Goal: Find specific page/section: Find specific page/section

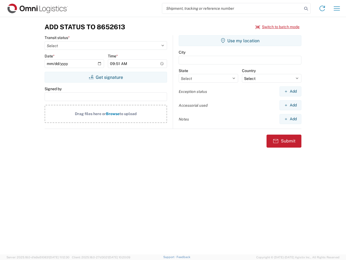
click at [232, 8] on input "search" at bounding box center [232, 8] width 140 height 10
click at [306, 9] on icon at bounding box center [307, 9] width 8 height 8
click at [323, 8] on icon at bounding box center [322, 8] width 9 height 9
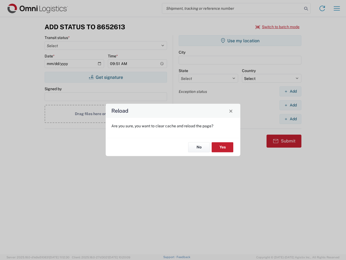
click at [337, 8] on div "Reload Are you sure, you want to clear cache and reload the page? No Yes" at bounding box center [173, 130] width 346 height 260
click at [278, 27] on div "Reload Are you sure, you want to clear cache and reload the page? No Yes" at bounding box center [173, 130] width 346 height 260
click at [106, 77] on div "Reload Are you sure, you want to clear cache and reload the page? No Yes" at bounding box center [173, 130] width 346 height 260
click at [240, 41] on div "Reload Are you sure, you want to clear cache and reload the page? No Yes" at bounding box center [173, 130] width 346 height 260
click at [291, 91] on div "Reload Are you sure, you want to clear cache and reload the page? No Yes" at bounding box center [173, 130] width 346 height 260
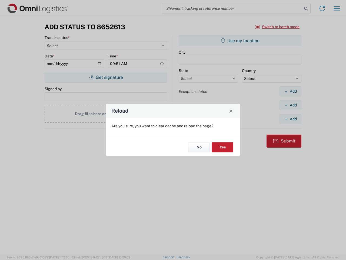
click at [291, 105] on div "Reload Are you sure, you want to clear cache and reload the page? No Yes" at bounding box center [173, 130] width 346 height 260
click at [291, 119] on div "Reload Are you sure, you want to clear cache and reload the page? No Yes" at bounding box center [173, 130] width 346 height 260
